Goal: Communication & Community: Participate in discussion

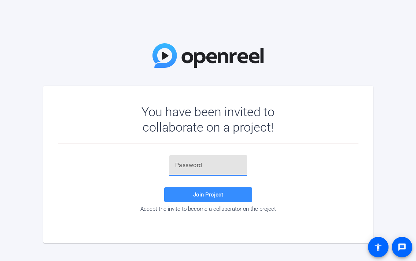
click at [177, 166] on input "text" at bounding box center [208, 165] width 66 height 9
paste input "khu&)p"
type input "khu&)p"
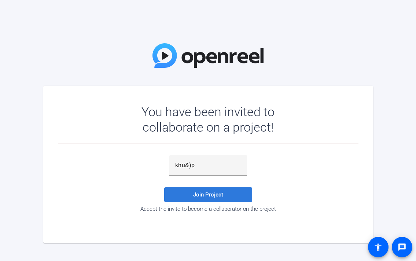
click at [196, 192] on span "Join Project" at bounding box center [208, 194] width 30 height 7
click at [206, 195] on span "Join Project" at bounding box center [208, 194] width 30 height 7
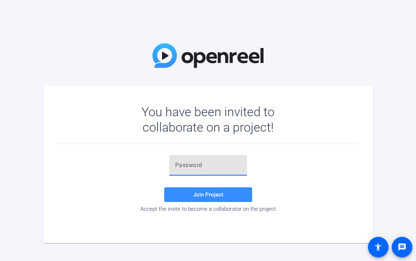
click at [179, 164] on input "text" at bounding box center [208, 165] width 66 height 9
paste input "UEPm6="
type input "UEPm6="
click at [211, 195] on span "Join Project" at bounding box center [208, 194] width 30 height 7
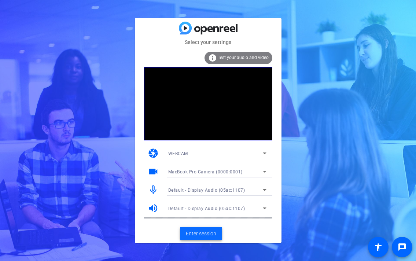
click at [212, 233] on span "Enter session" at bounding box center [201, 234] width 30 height 8
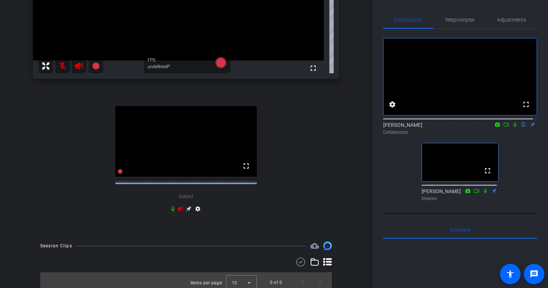
scroll to position [148, 0]
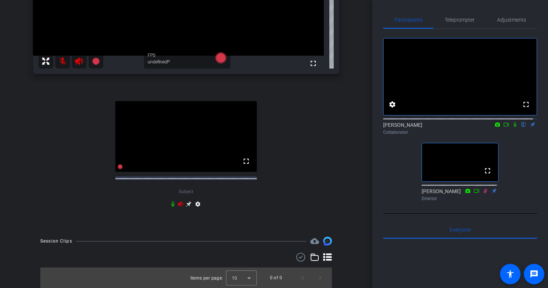
click at [416, 127] on icon at bounding box center [515, 124] width 3 height 5
click at [416, 127] on icon at bounding box center [516, 124] width 4 height 5
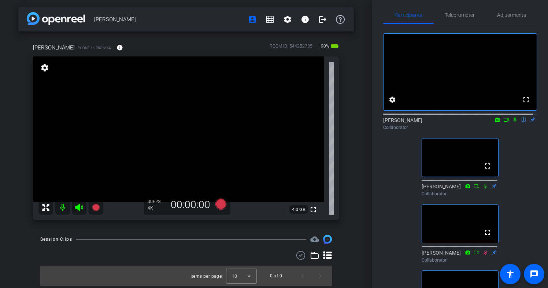
scroll to position [0, 0]
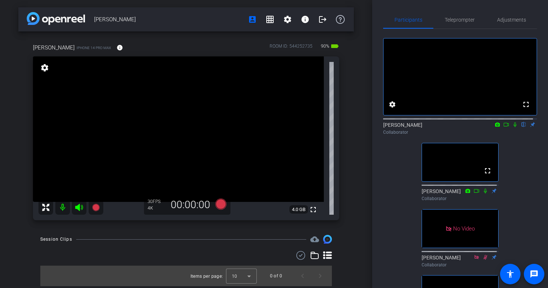
click at [416, 127] on icon at bounding box center [507, 124] width 6 height 5
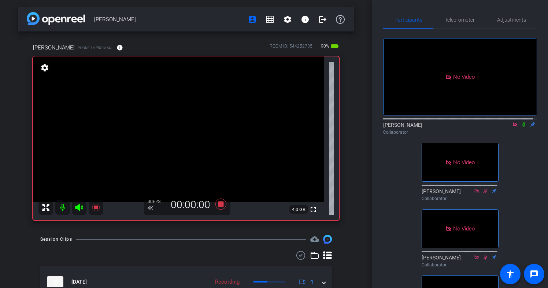
scroll to position [36, 0]
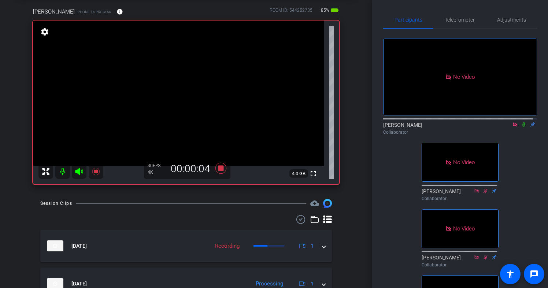
click at [416, 127] on icon at bounding box center [524, 124] width 6 height 5
click at [416, 127] on icon at bounding box center [524, 124] width 4 height 5
click at [416, 127] on icon at bounding box center [524, 124] width 6 height 5
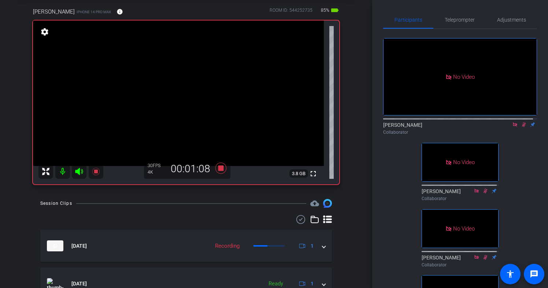
click at [416, 127] on icon at bounding box center [524, 124] width 6 height 5
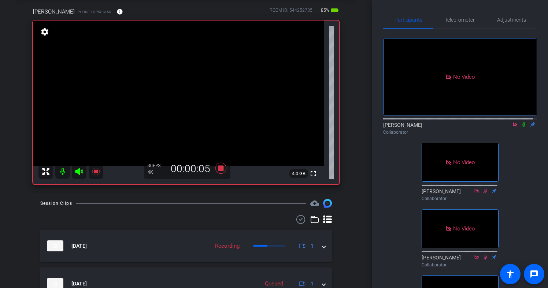
click at [416, 127] on icon at bounding box center [524, 124] width 6 height 5
click at [416, 127] on icon at bounding box center [524, 124] width 4 height 5
click at [416, 127] on icon at bounding box center [524, 124] width 6 height 5
click at [416, 127] on icon at bounding box center [524, 124] width 4 height 5
click at [416, 127] on icon at bounding box center [524, 124] width 6 height 5
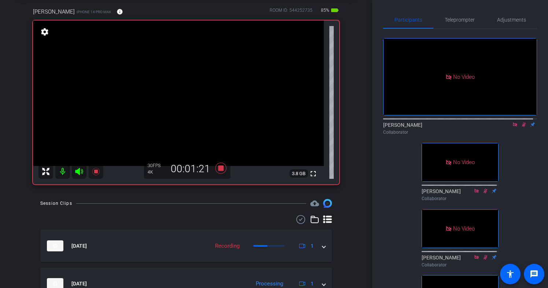
click at [416, 127] on icon at bounding box center [524, 124] width 6 height 5
click at [416, 127] on icon at bounding box center [524, 124] width 4 height 5
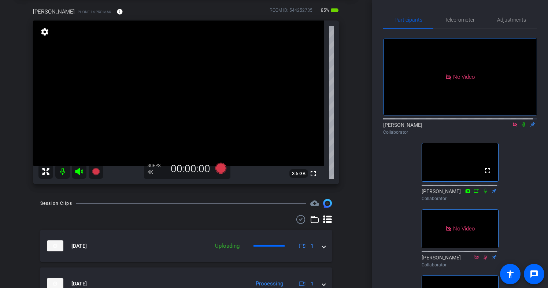
click at [416, 127] on icon at bounding box center [515, 124] width 6 height 5
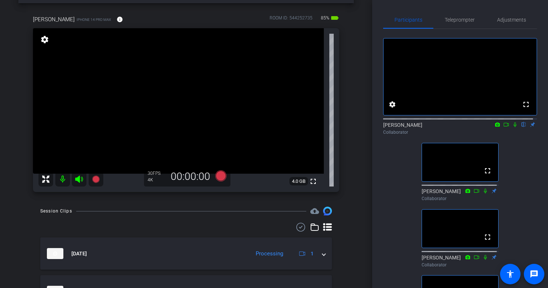
scroll to position [30, 0]
